Goal: Find specific page/section: Find specific page/section

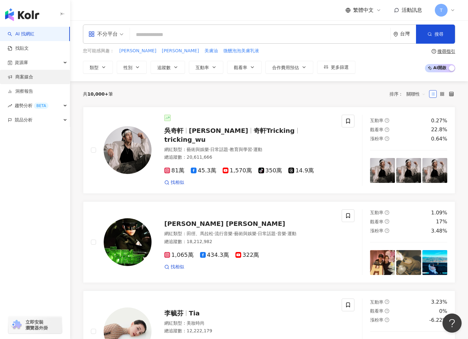
click at [26, 79] on link "商案媒合" at bounding box center [21, 77] width 26 height 6
